Goal: Task Accomplishment & Management: Use online tool/utility

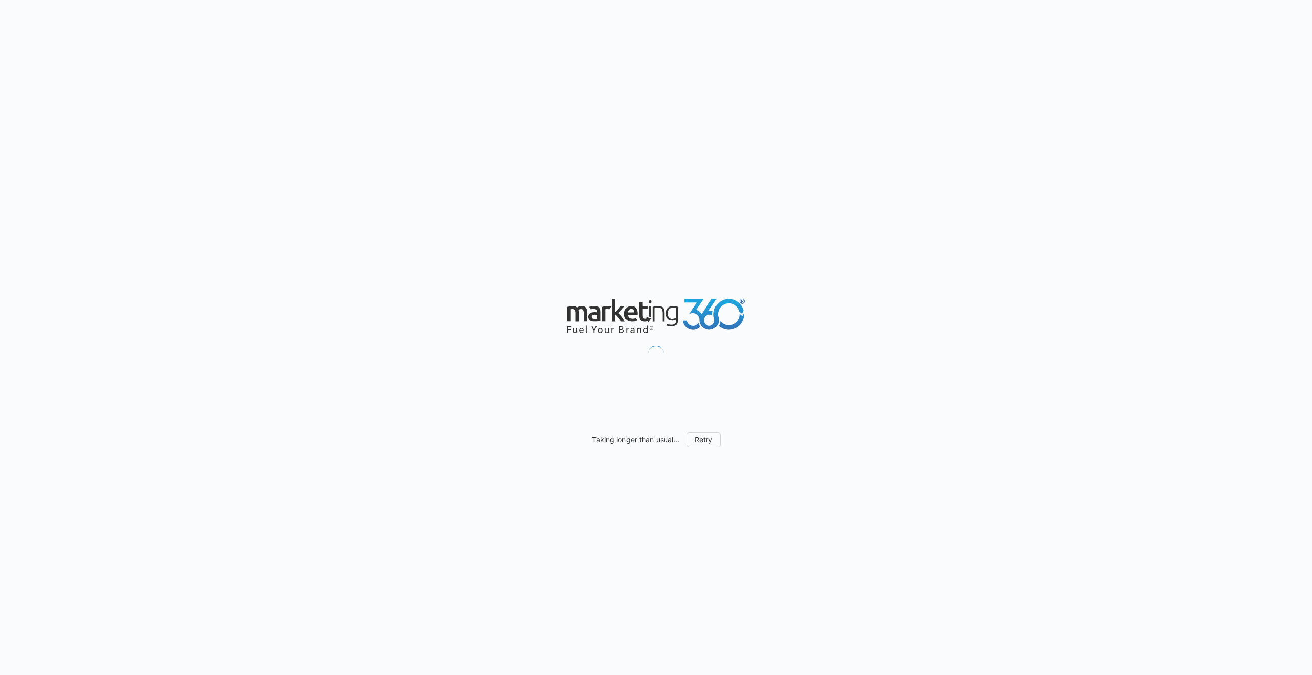
click at [441, 205] on div "Taking longer than usual... Retry" at bounding box center [656, 337] width 1312 height 675
click at [439, 203] on div "Taking longer than usual... Retry" at bounding box center [656, 337] width 1312 height 675
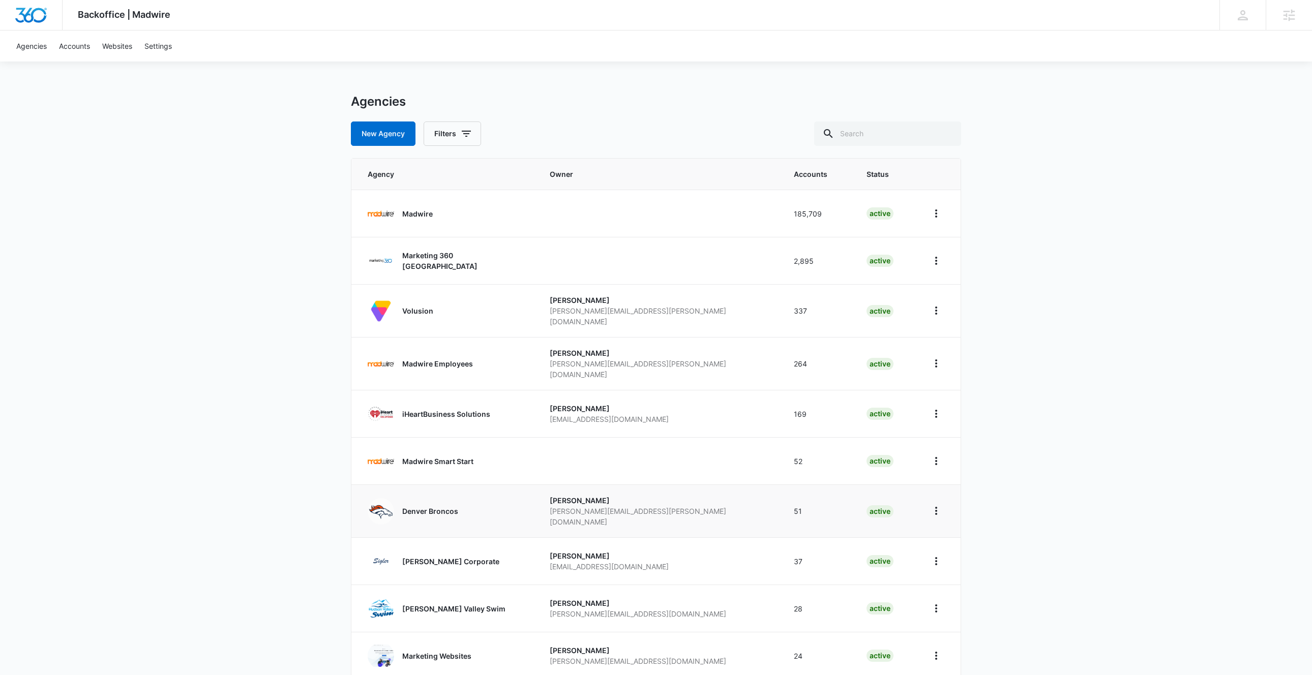
scroll to position [44, 0]
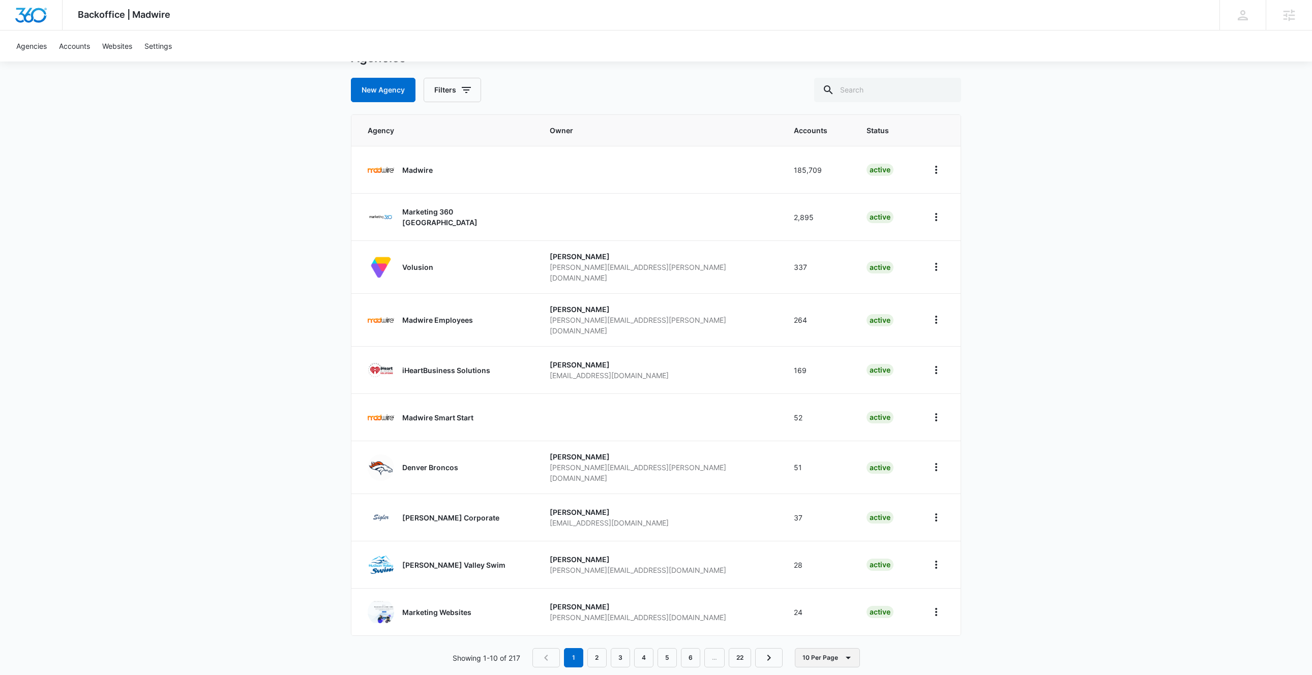
click at [826, 648] on button "10 Per Page" at bounding box center [827, 657] width 65 height 19
click at [833, 613] on div "100 Per Page" at bounding box center [830, 611] width 45 height 7
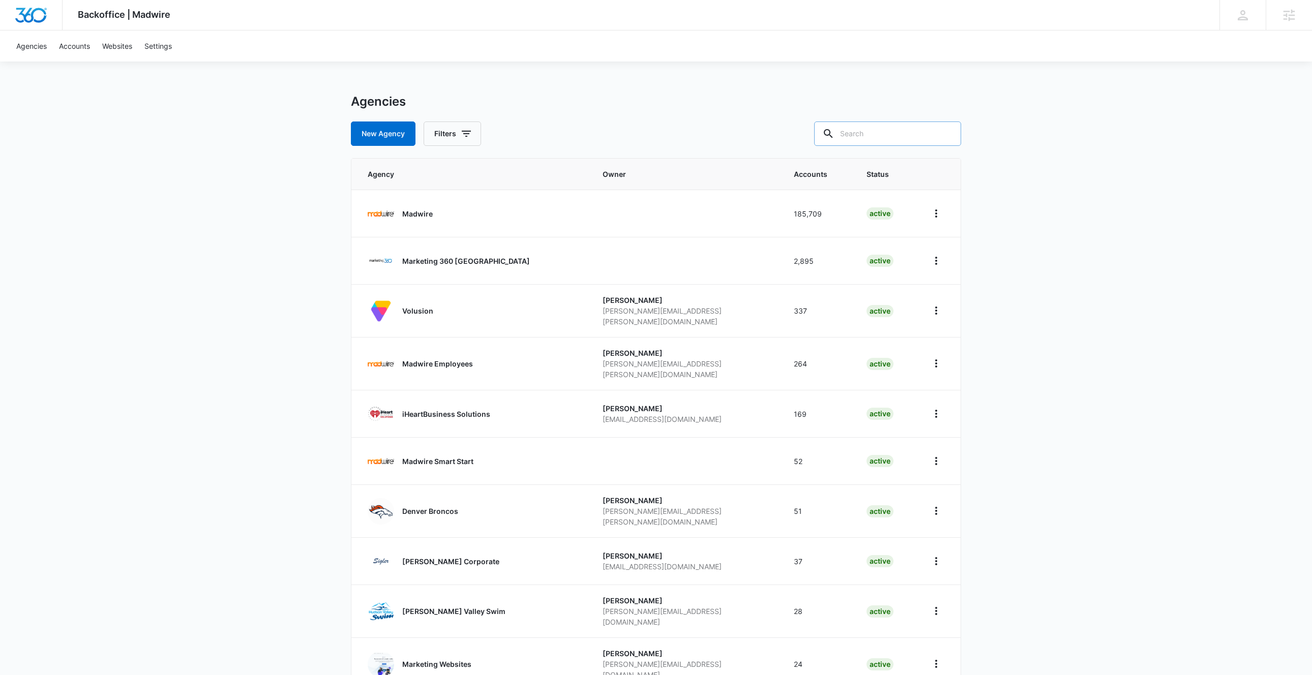
click at [900, 130] on input "text" at bounding box center [887, 134] width 147 height 24
type input "marketing"
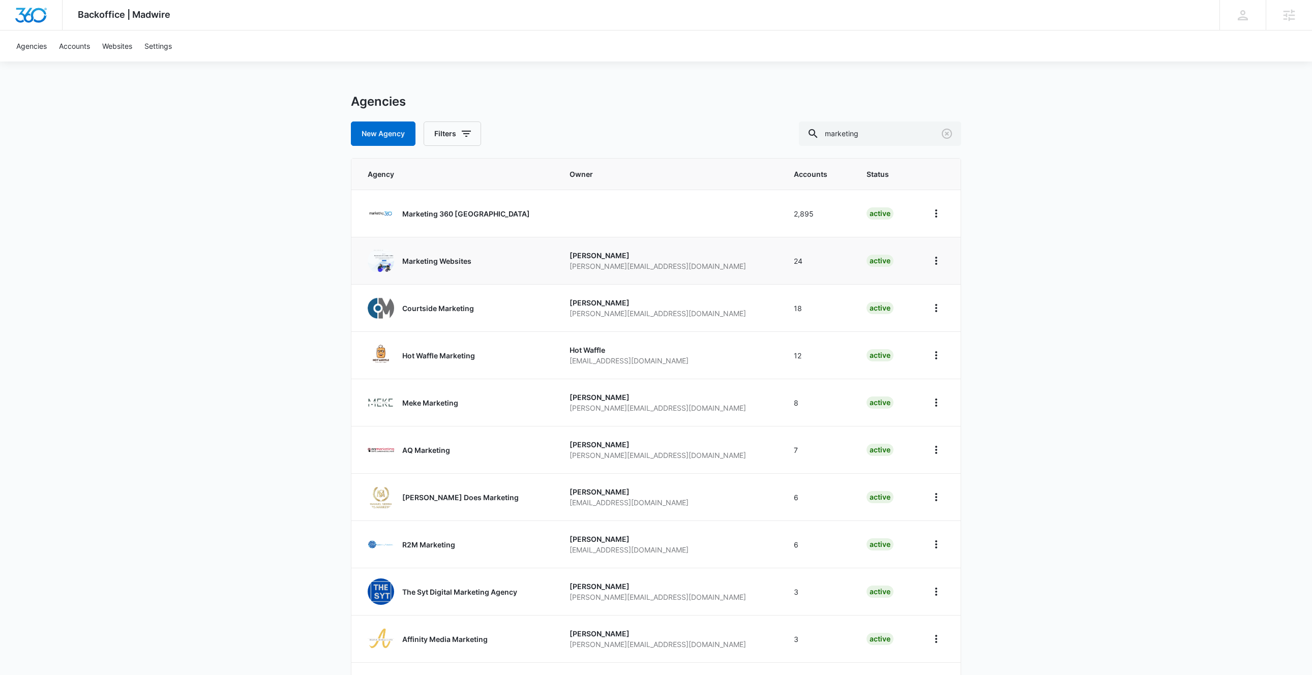
click at [459, 260] on p "Marketing Websites" at bounding box center [436, 261] width 69 height 11
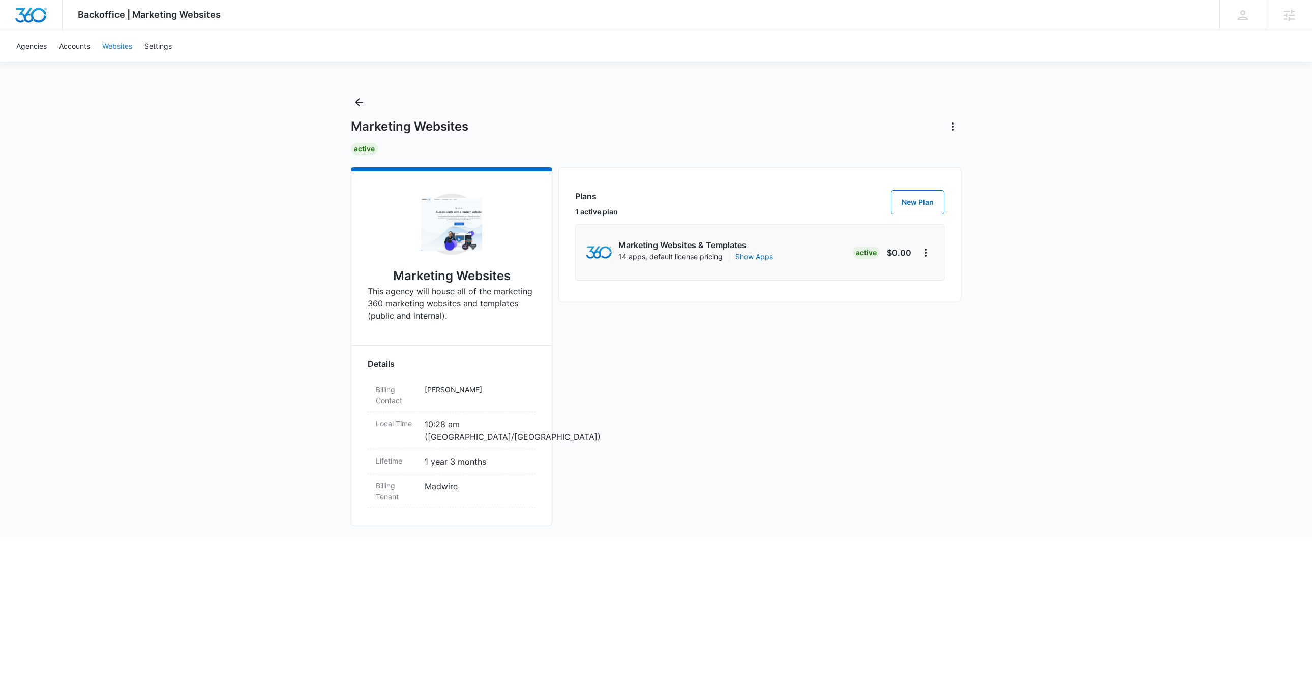
click at [127, 44] on link "Websites" at bounding box center [117, 46] width 42 height 31
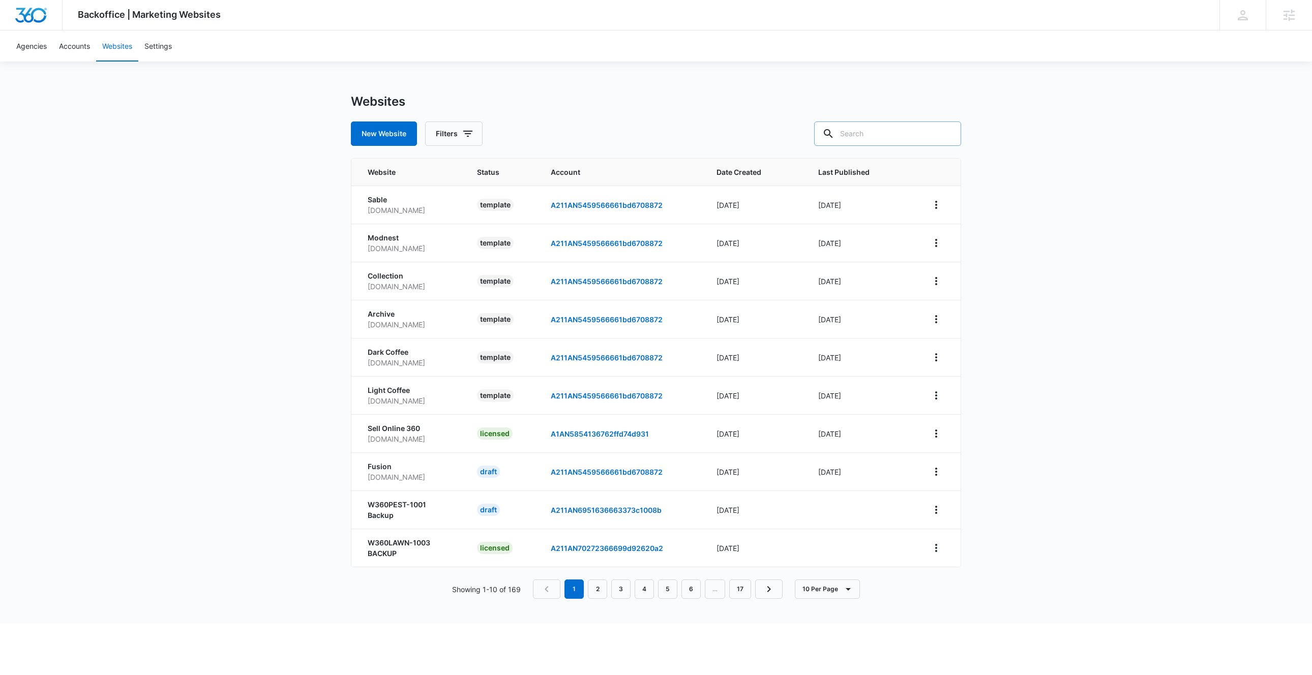
click at [900, 138] on input "text" at bounding box center [887, 134] width 147 height 24
paste input "eb3af2d940194ebe8a375116b9fee622"
type input "eb3af2d940194ebe8a375116b9fee622"
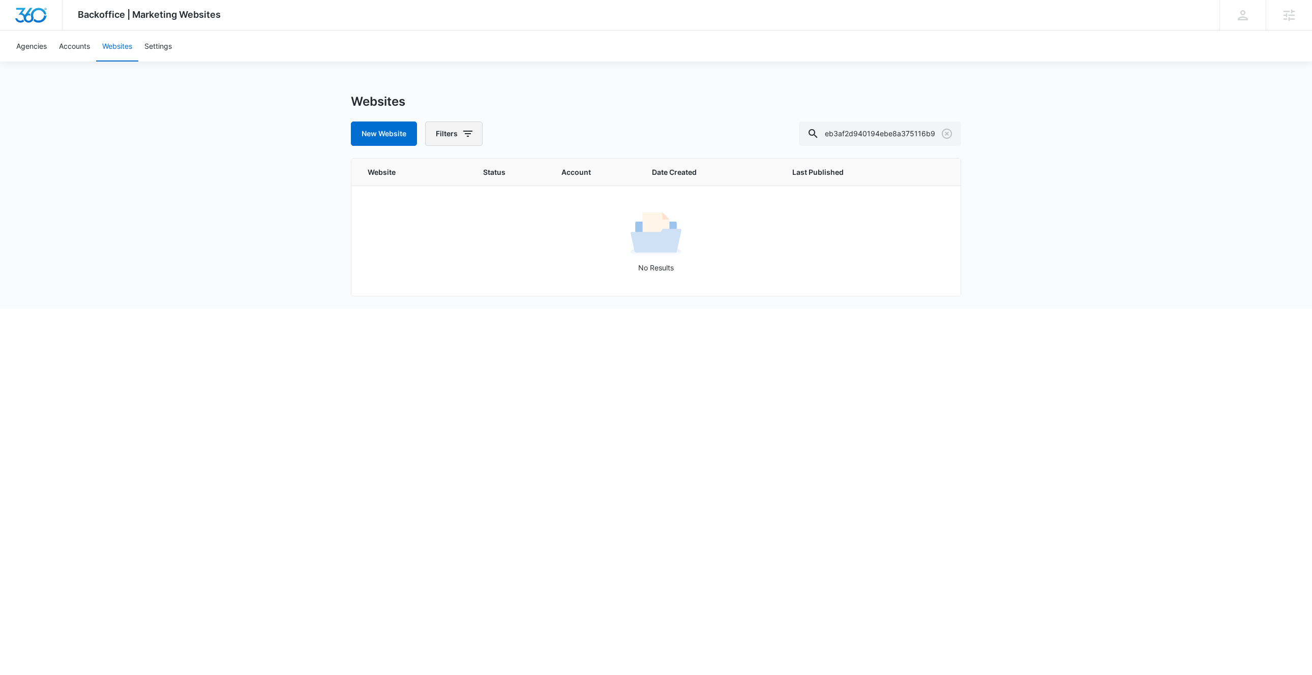
click at [464, 135] on icon "button" at bounding box center [468, 134] width 12 height 12
click at [828, 341] on html "Backoffice | Marketing Websites Apps Settings DW [PERSON_NAME] [PERSON_NAME][EM…" at bounding box center [656, 337] width 1312 height 675
click at [128, 111] on div "Backoffice | Marketing Websites Apps Settings DW [PERSON_NAME] [PERSON_NAME][EM…" at bounding box center [656, 154] width 1312 height 309
click at [40, 49] on link "Agencies" at bounding box center [31, 46] width 43 height 31
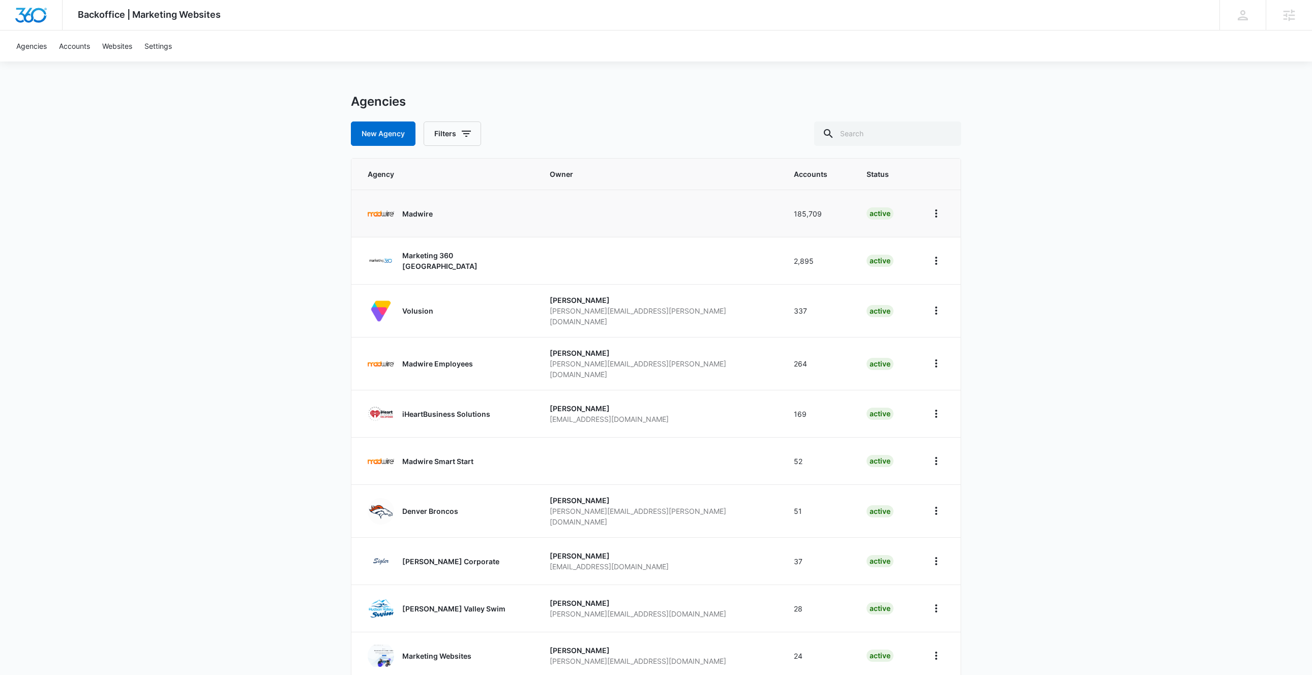
click at [407, 215] on p "Madwire" at bounding box center [417, 213] width 31 height 11
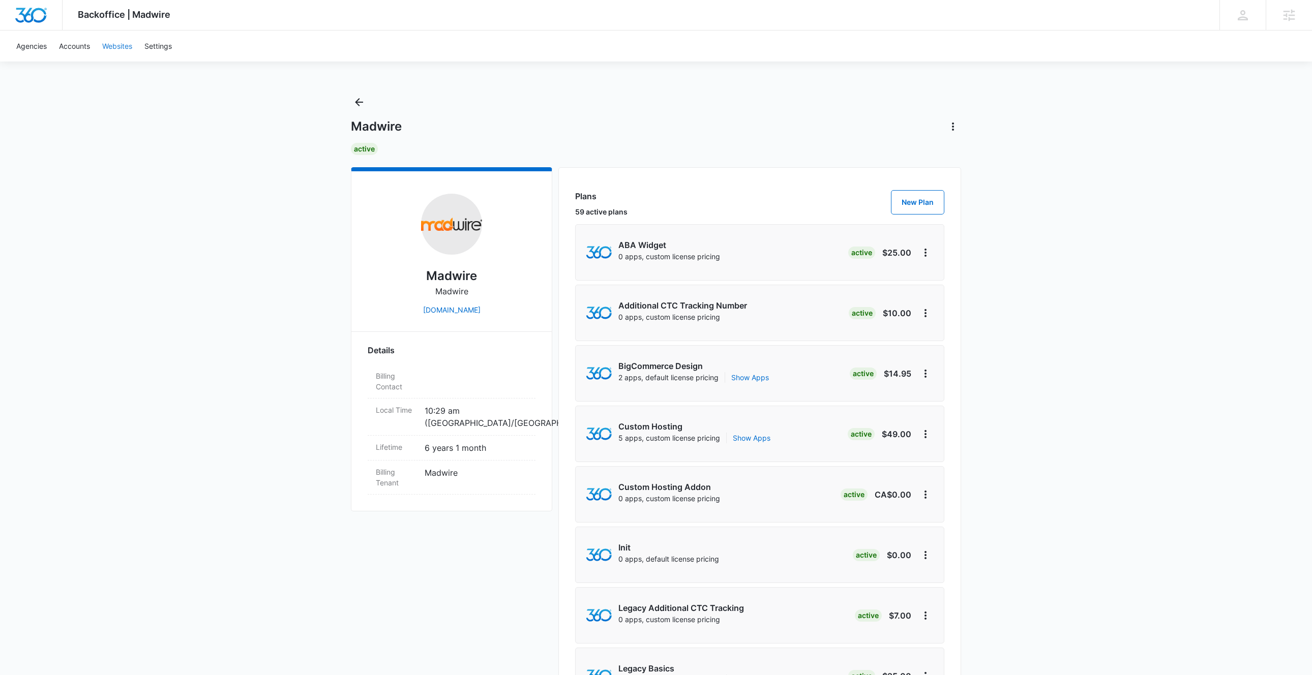
click at [116, 46] on link "Websites" at bounding box center [117, 46] width 42 height 31
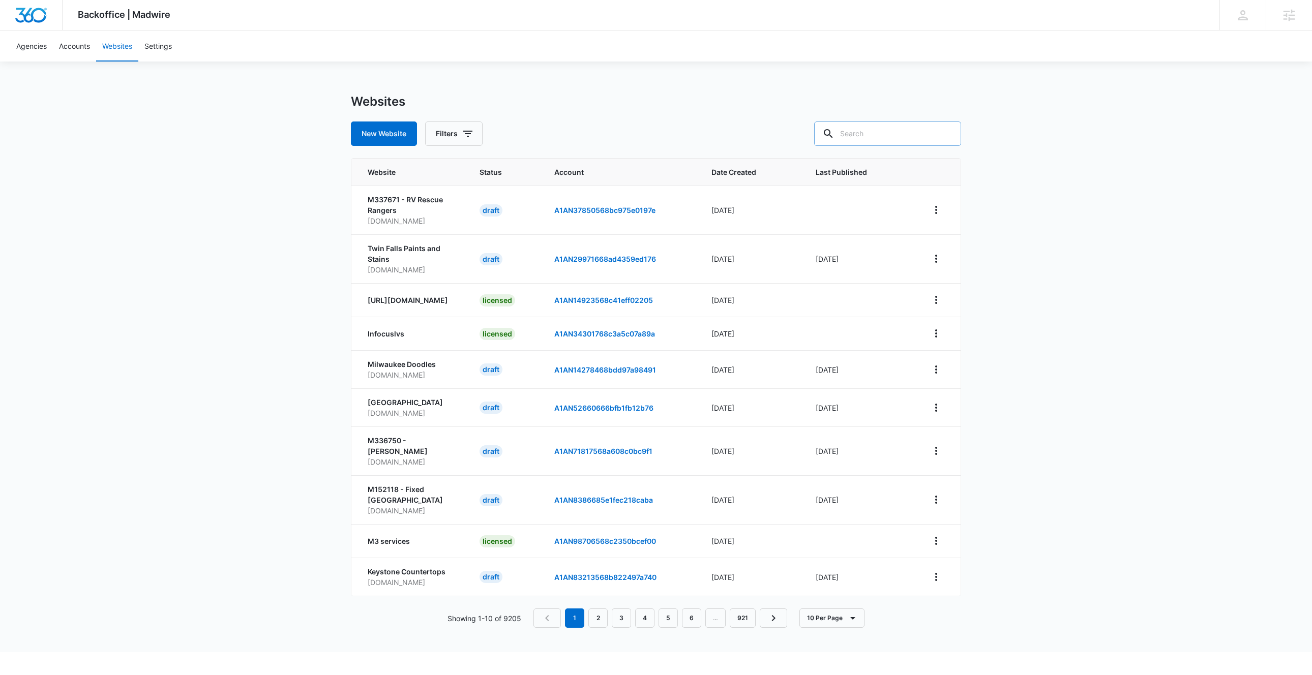
click at [879, 136] on input "text" at bounding box center [887, 134] width 147 height 24
paste input "eb3af2d940194ebe8a375116b9fee622"
type input "eb3af2d940194ebe8a375116b9fee622"
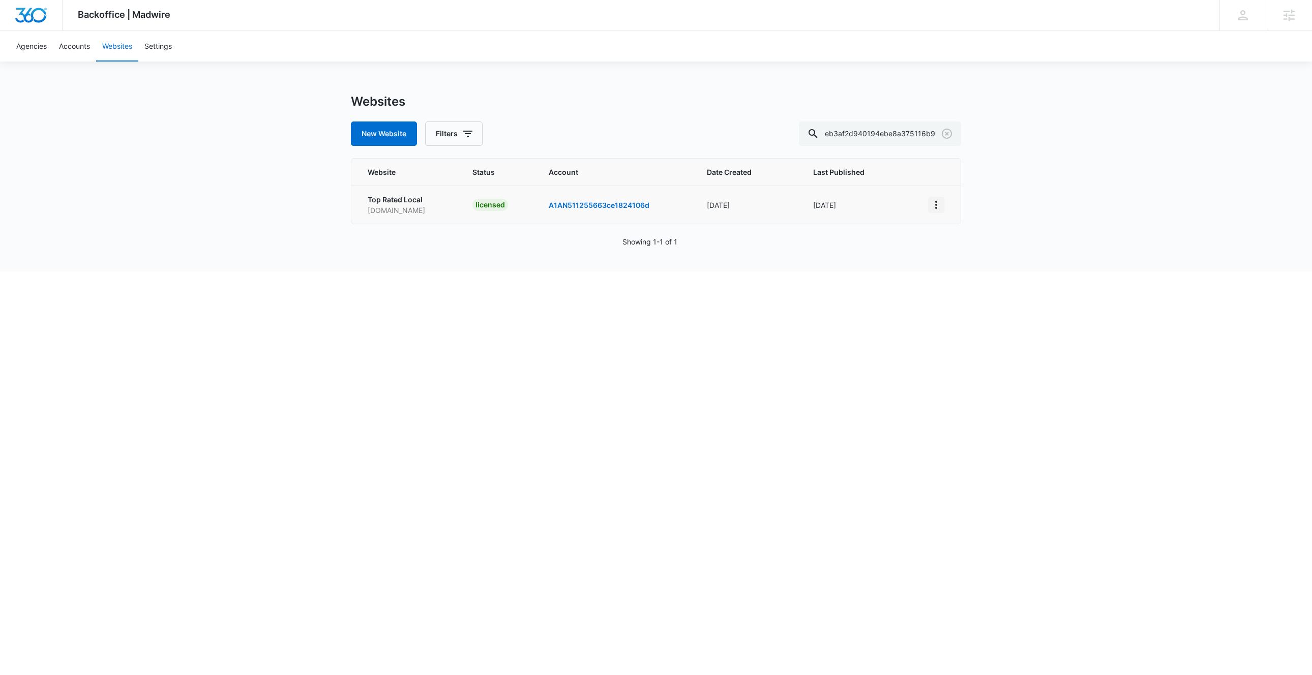
click at [936, 204] on icon "View More" at bounding box center [936, 205] width 2 height 8
click at [959, 246] on link "Edit Website" at bounding box center [961, 248] width 41 height 9
click at [286, 268] on div "Backoffice | Madwire Apps Settings DW [PERSON_NAME] [PERSON_NAME][EMAIL_ADDRESS…" at bounding box center [656, 136] width 1312 height 272
click at [311, 267] on div "Backoffice | Madwire Apps Settings DW [PERSON_NAME] [PERSON_NAME][EMAIL_ADDRESS…" at bounding box center [656, 136] width 1312 height 272
